Goal: Complete application form: Complete application form

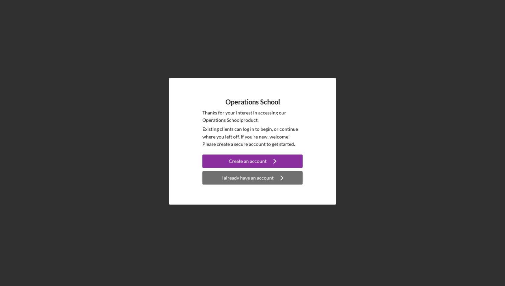
click at [276, 178] on icon "Icon/Navigate" at bounding box center [282, 178] width 17 height 17
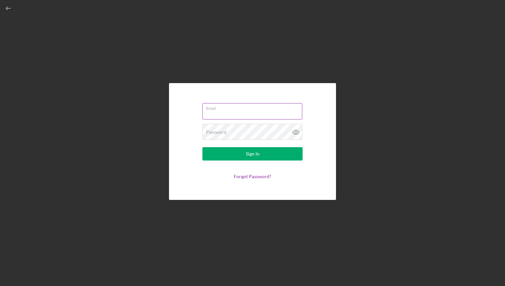
click at [230, 113] on input "Email" at bounding box center [253, 111] width 100 height 16
type input "ccphotographyenterprisellc@gmail.com"
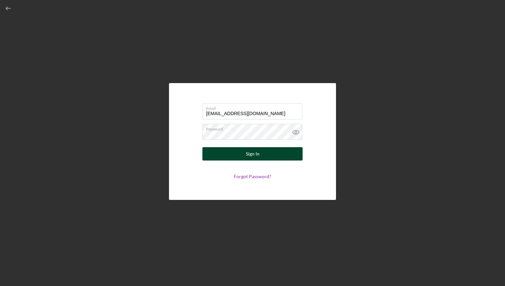
click at [269, 157] on button "Sign In" at bounding box center [253, 153] width 100 height 13
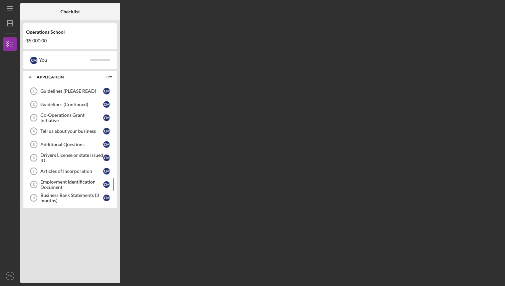
click at [71, 186] on div "Employment Identification Document" at bounding box center [71, 185] width 63 height 11
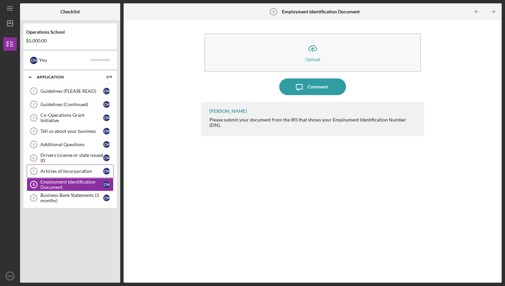
click at [80, 173] on div "Articles of Incorporation" at bounding box center [71, 171] width 63 height 5
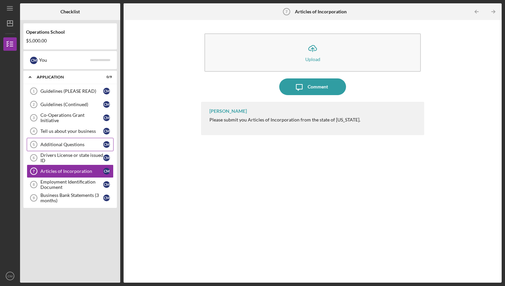
click at [72, 146] on div "Additional Questions" at bounding box center [71, 144] width 63 height 5
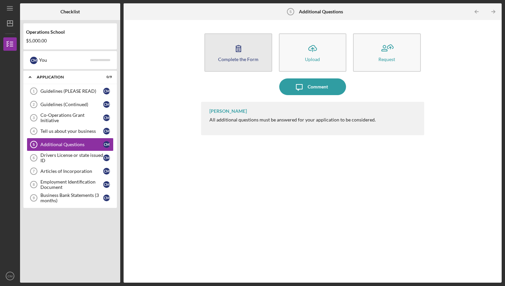
click at [246, 63] on button "Complete the Form Form" at bounding box center [239, 52] width 68 height 38
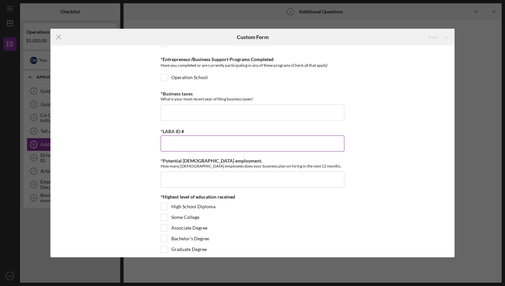
scroll to position [240, 0]
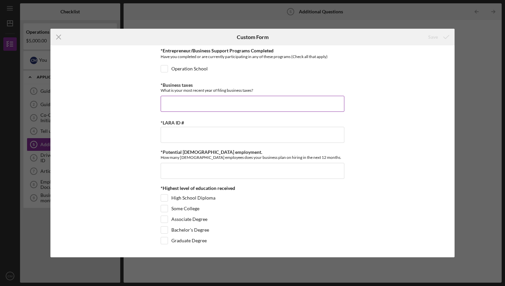
click at [228, 104] on input "*Business taxes" at bounding box center [253, 104] width 184 height 16
click at [58, 36] on icon "Icon/Menu Close" at bounding box center [58, 37] width 17 height 17
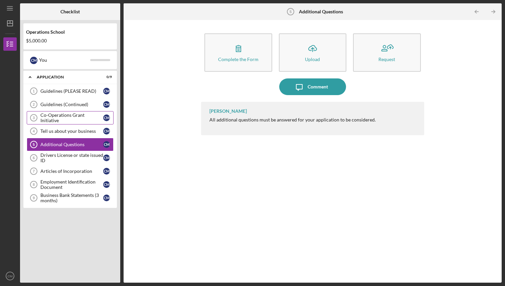
click at [77, 118] on div "Co-Operations Grant Initiative" at bounding box center [71, 118] width 63 height 11
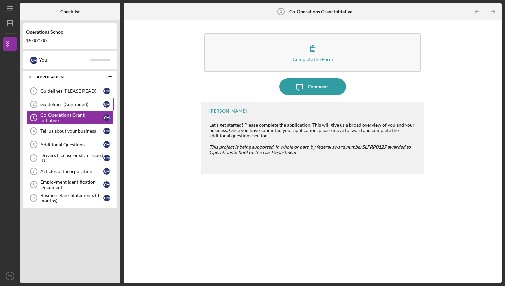
click at [82, 105] on div "Guidelines (Continued)" at bounding box center [71, 104] width 63 height 5
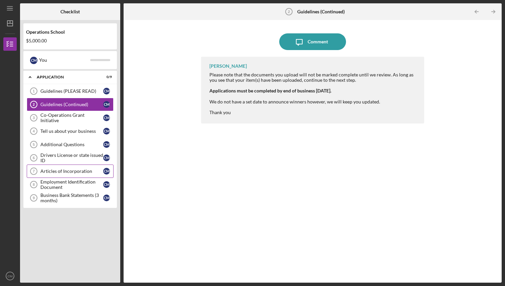
click at [80, 173] on div "Articles of Incorporation" at bounding box center [71, 171] width 63 height 5
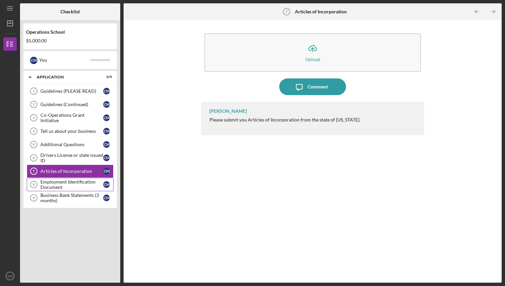
click at [73, 183] on div "Employment Identification Document" at bounding box center [71, 185] width 63 height 11
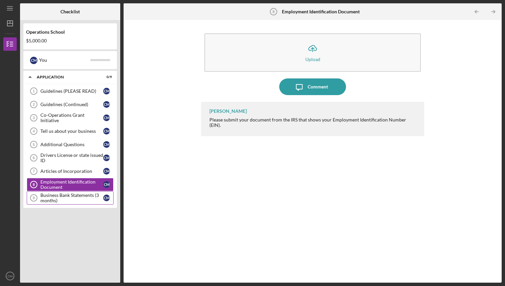
click at [68, 197] on div "Business Bank Statements (3 months)" at bounding box center [71, 198] width 63 height 11
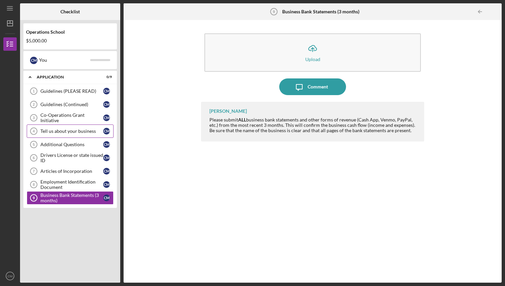
click at [71, 132] on div "Tell us about your business" at bounding box center [71, 131] width 63 height 5
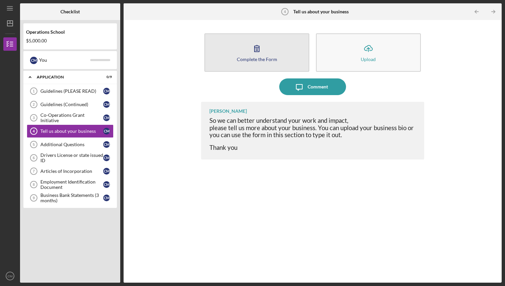
click at [249, 55] on icon "button" at bounding box center [257, 48] width 17 height 17
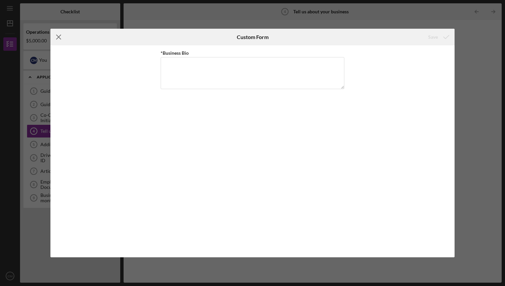
click at [61, 36] on icon "Icon/Menu Close" at bounding box center [58, 37] width 17 height 17
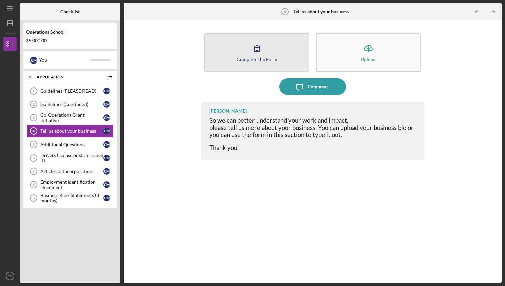
click at [255, 53] on icon "button" at bounding box center [257, 48] width 17 height 17
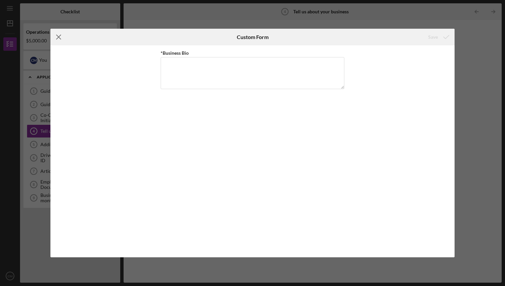
click at [59, 37] on line at bounding box center [58, 37] width 4 height 4
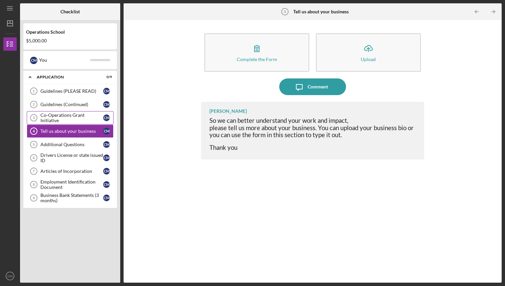
click at [73, 117] on div "Co-Operations Grant Initiative" at bounding box center [71, 118] width 63 height 11
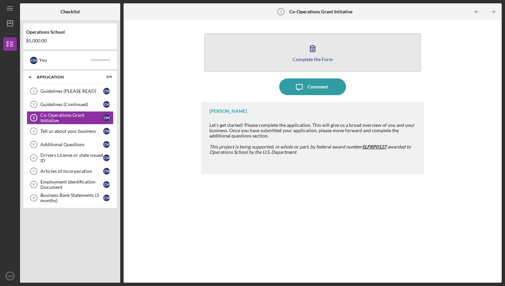
click at [284, 54] on button "Complete the Form Form" at bounding box center [313, 52] width 216 height 38
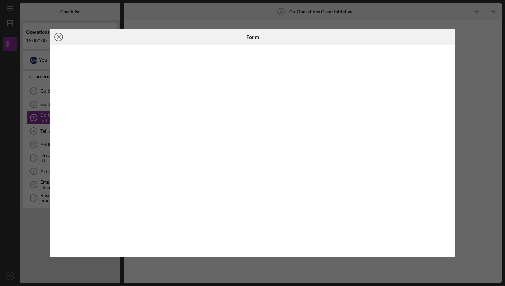
click at [58, 36] on icon "Icon/Close" at bounding box center [58, 37] width 17 height 17
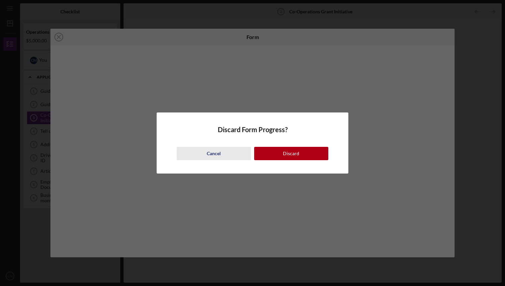
click at [216, 155] on div "Cancel" at bounding box center [214, 153] width 14 height 13
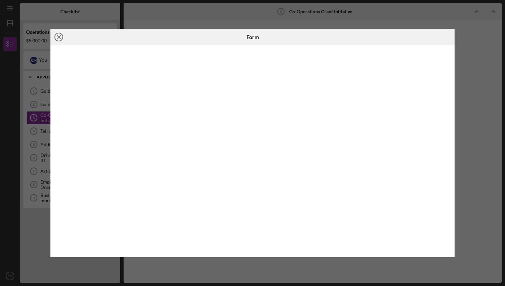
click at [57, 37] on icon "Icon/Close" at bounding box center [58, 37] width 17 height 17
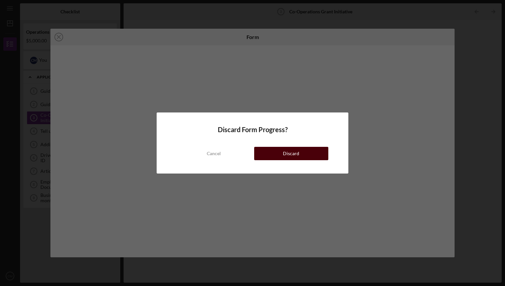
click at [284, 154] on div "Discard" at bounding box center [291, 153] width 16 height 13
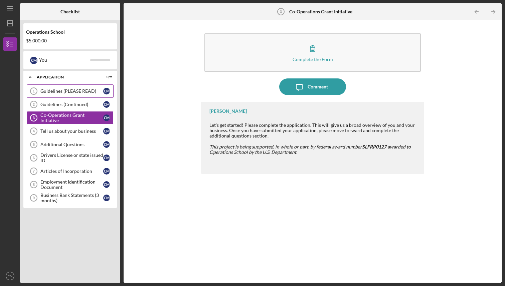
click at [73, 93] on div "Guidelines (PLEASE READ)" at bounding box center [71, 91] width 63 height 5
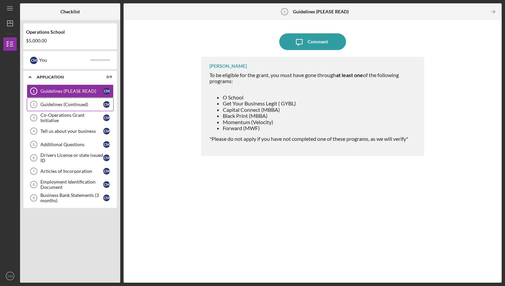
click at [65, 107] on div "Guidelines (Continued)" at bounding box center [71, 104] width 63 height 5
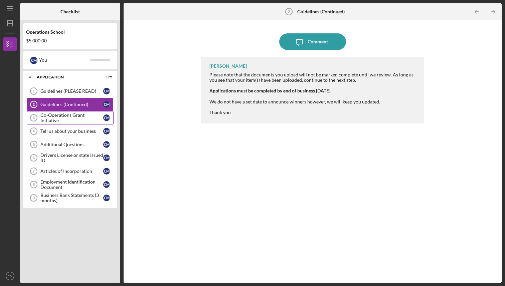
click at [61, 117] on div "Co-Operations Grant Initiative" at bounding box center [71, 118] width 63 height 11
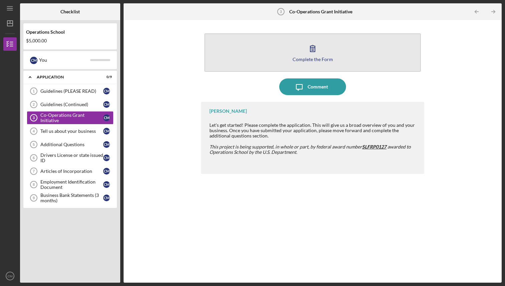
click at [314, 55] on icon "button" at bounding box center [313, 48] width 17 height 17
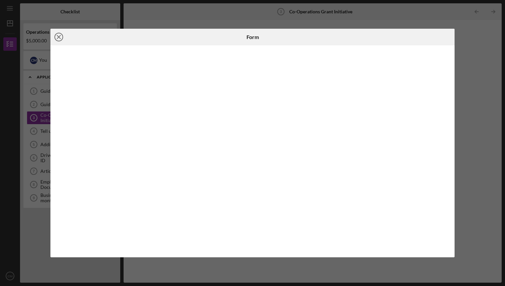
click at [61, 36] on icon "Icon/Close" at bounding box center [58, 37] width 17 height 17
